Goal: Information Seeking & Learning: Understand process/instructions

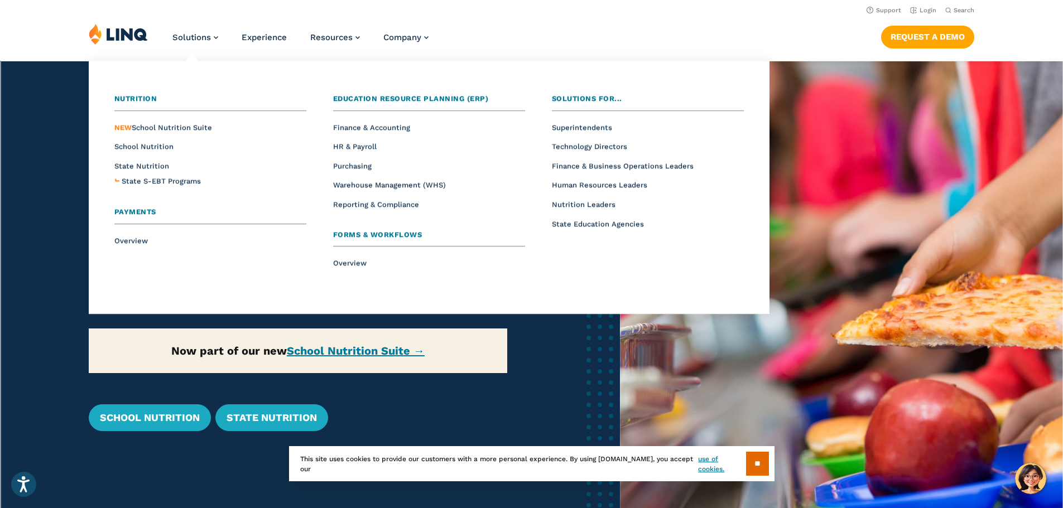
click at [196, 31] on li "Solutions Nutrition Overview NEW School Nutrition Suite School Nutrition State …" at bounding box center [195, 41] width 46 height 37
click at [151, 128] on span "NEW School Nutrition Suite" at bounding box center [163, 127] width 98 height 8
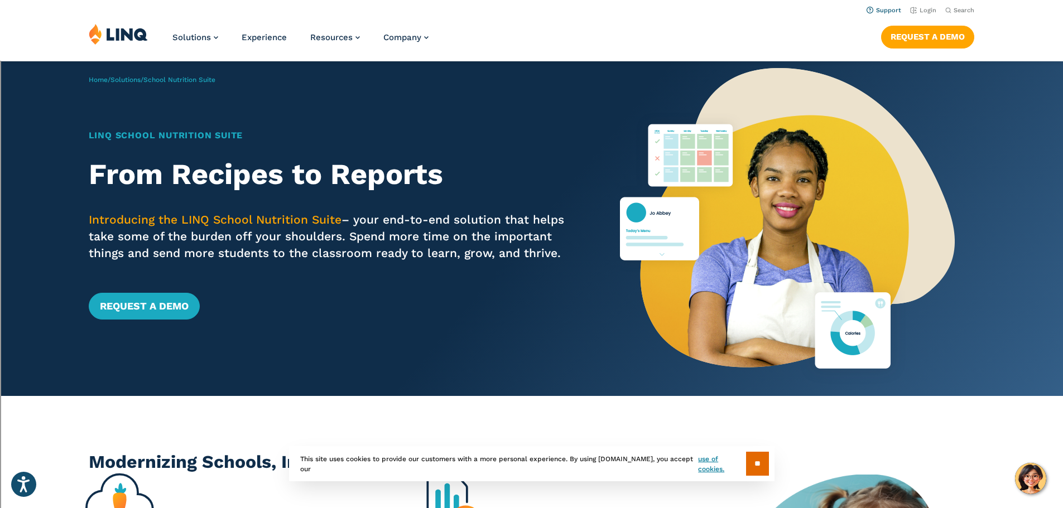
click at [877, 12] on link "Support" at bounding box center [884, 10] width 35 height 7
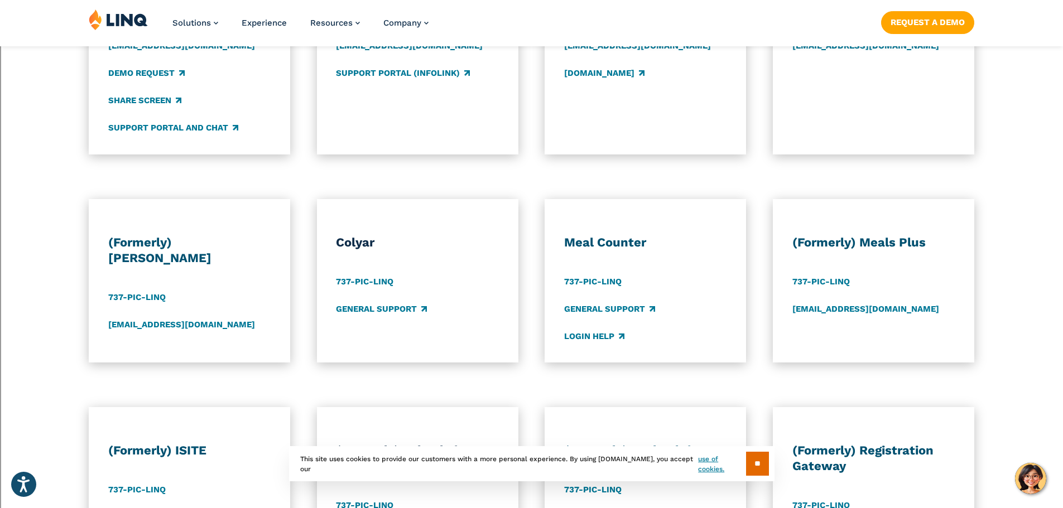
scroll to position [726, 0]
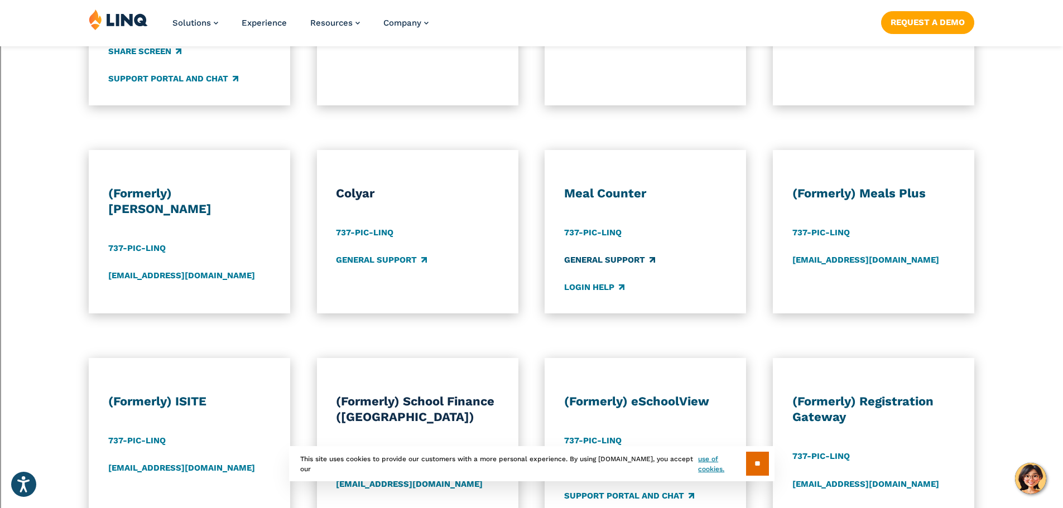
click at [594, 262] on link "General Support" at bounding box center [609, 260] width 91 height 12
